Goal: Entertainment & Leisure: Consume media (video, audio)

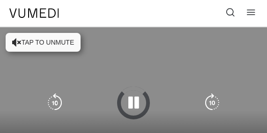
click at [48, 41] on button "Tap to unmute" at bounding box center [43, 42] width 75 height 19
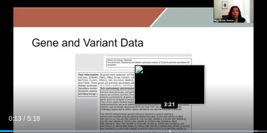
scroll to position [39, 0]
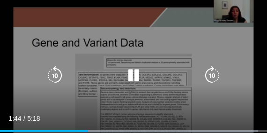
click at [135, 77] on icon "Video Player" at bounding box center [133, 75] width 19 height 19
click at [133, 74] on icon "Video Player" at bounding box center [133, 75] width 19 height 19
click at [131, 75] on icon "Video Player" at bounding box center [133, 75] width 19 height 19
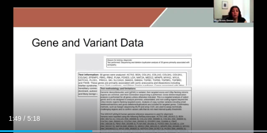
scroll to position [36, 0]
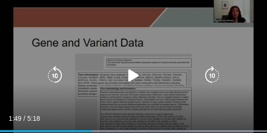
click at [134, 75] on icon "Video Player" at bounding box center [133, 75] width 19 height 19
click at [130, 77] on icon "Video Player" at bounding box center [133, 75] width 19 height 19
click at [134, 74] on icon "Video Player" at bounding box center [133, 75] width 19 height 19
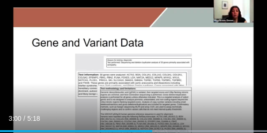
scroll to position [75, 0]
